Goal: Information Seeking & Learning: Learn about a topic

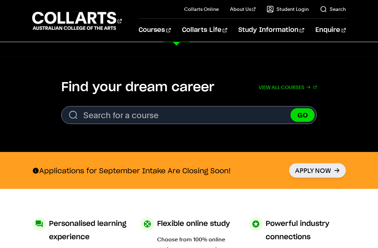
scroll to position [195, 0]
click at [216, 156] on link "Stage Management" at bounding box center [229, 155] width 71 height 8
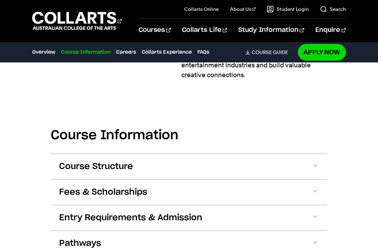
click at [161, 157] on button "Course Structure" at bounding box center [189, 166] width 277 height 25
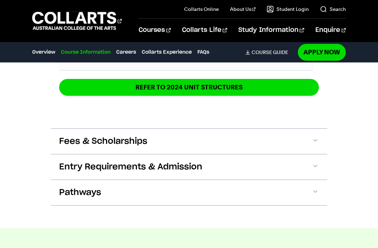
scroll to position [1353, 0]
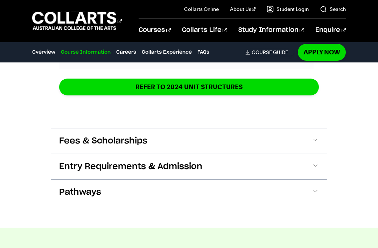
click at [167, 132] on button "Fees & Scholarships" at bounding box center [189, 140] width 277 height 25
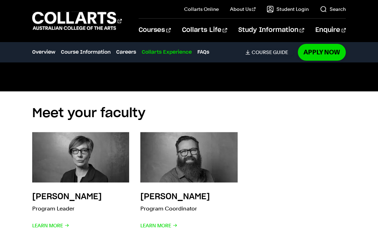
scroll to position [2582, 0]
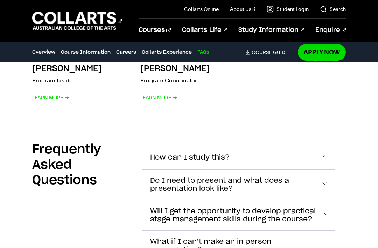
click at [166, 153] on span "How can I study this?" at bounding box center [190, 157] width 80 height 8
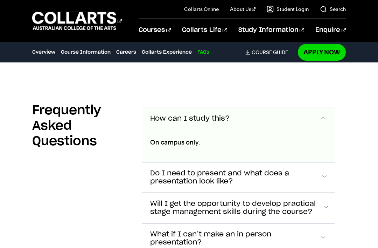
scroll to position [2738, 0]
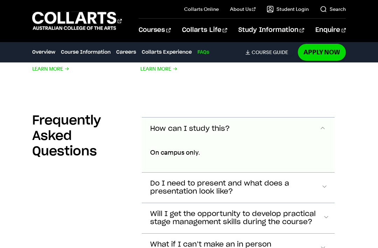
click at [116, 187] on section "Frequently Asked Questions How can I study this? On campus only. Do I need to p…" at bounding box center [189, 193] width 314 height 188
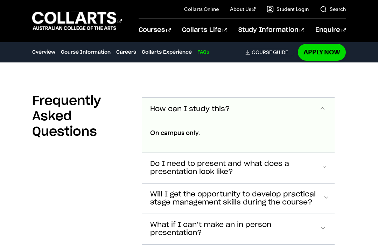
click at [150, 113] on span "Will I get the opportunity to develop practical stage management skills during …" at bounding box center [190, 109] width 80 height 8
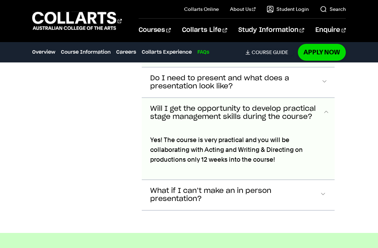
scroll to position [2853, 0]
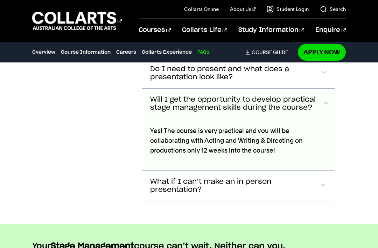
click at [145, 26] on button "What if I can’t make an in person presentation?" at bounding box center [238, 14] width 193 height 23
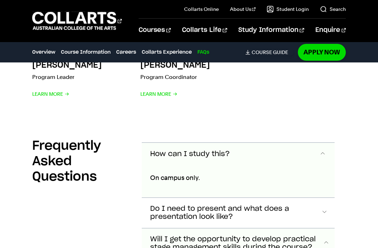
click at [150, 158] on span "Do I need to present and what does a presentation look like?" at bounding box center [190, 154] width 80 height 8
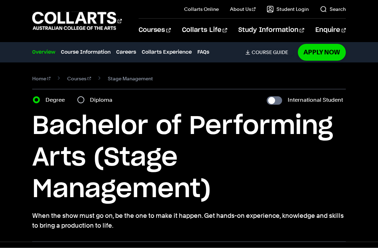
scroll to position [20, 0]
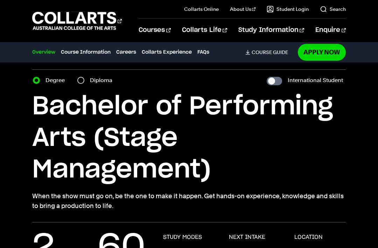
click at [79, 80] on input "Diploma" at bounding box center [80, 80] width 7 height 7
radio input "true"
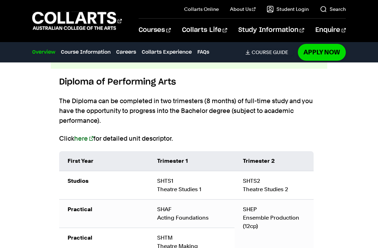
scroll to position [876, 0]
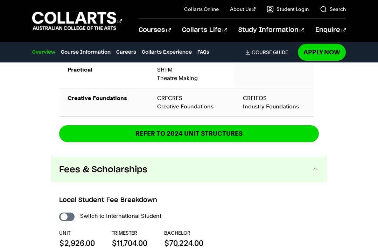
click at [0, 0] on button "Fees & Scholarships" at bounding box center [0, 0] width 0 height 0
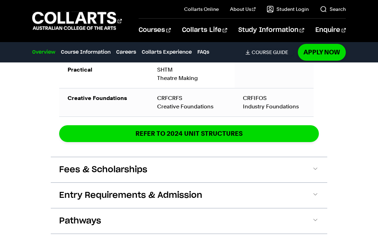
click at [0, 0] on span "Fees & Scholarships" at bounding box center [0, 0] width 0 height 0
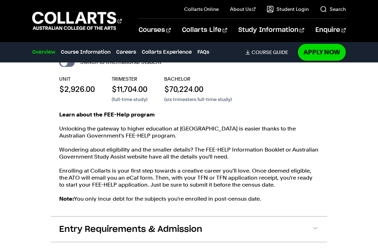
scroll to position [1211, 0]
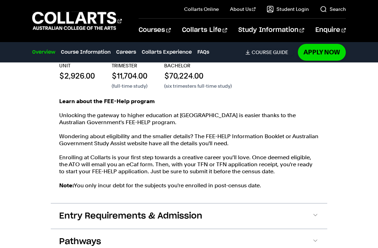
click at [0, 0] on span "Entry Requirements & Admission" at bounding box center [0, 0] width 0 height 0
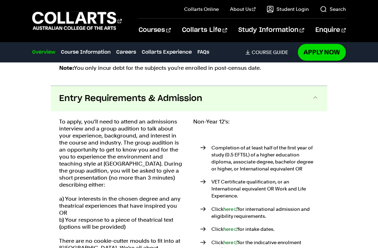
scroll to position [1341, 0]
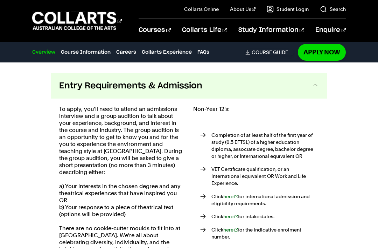
click at [116, 242] on p "There are no cookie-cutter moulds to fit into at [GEOGRAPHIC_DATA]. We're all a…" at bounding box center [122, 242] width 126 height 35
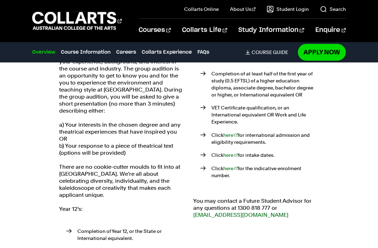
scroll to position [1403, 0]
click at [225, 152] on link "here" at bounding box center [230, 155] width 15 height 6
